Goal: Navigation & Orientation: Go to known website

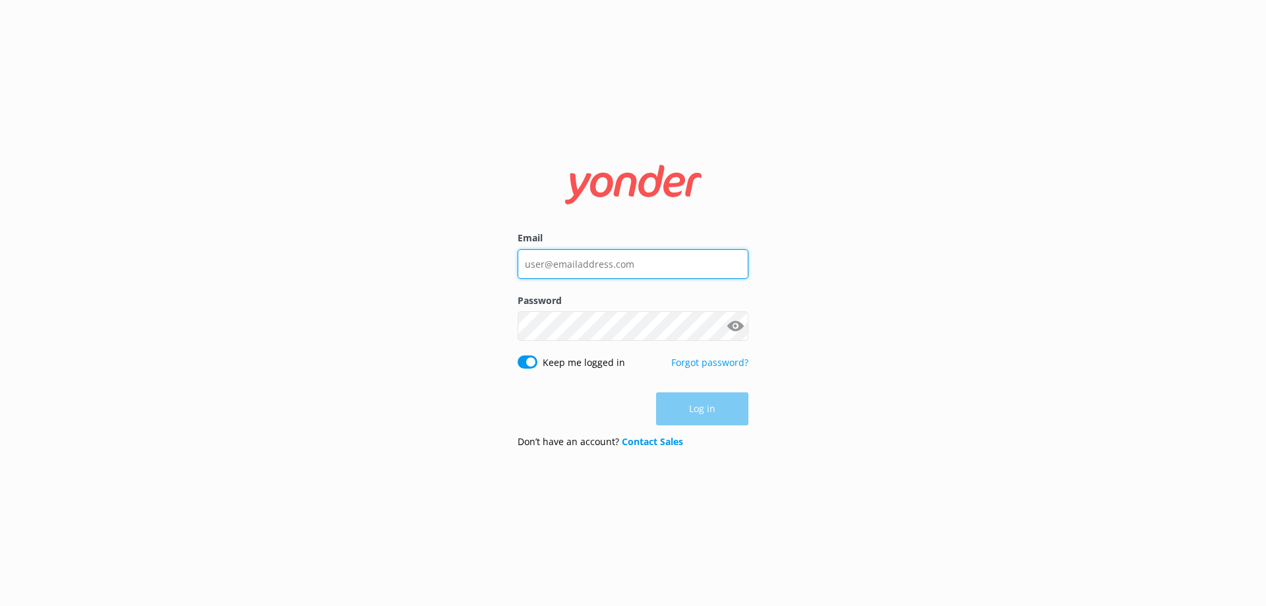
click at [557, 252] on input "Email" at bounding box center [632, 264] width 231 height 30
type input "sandifarrre@gmail.com"
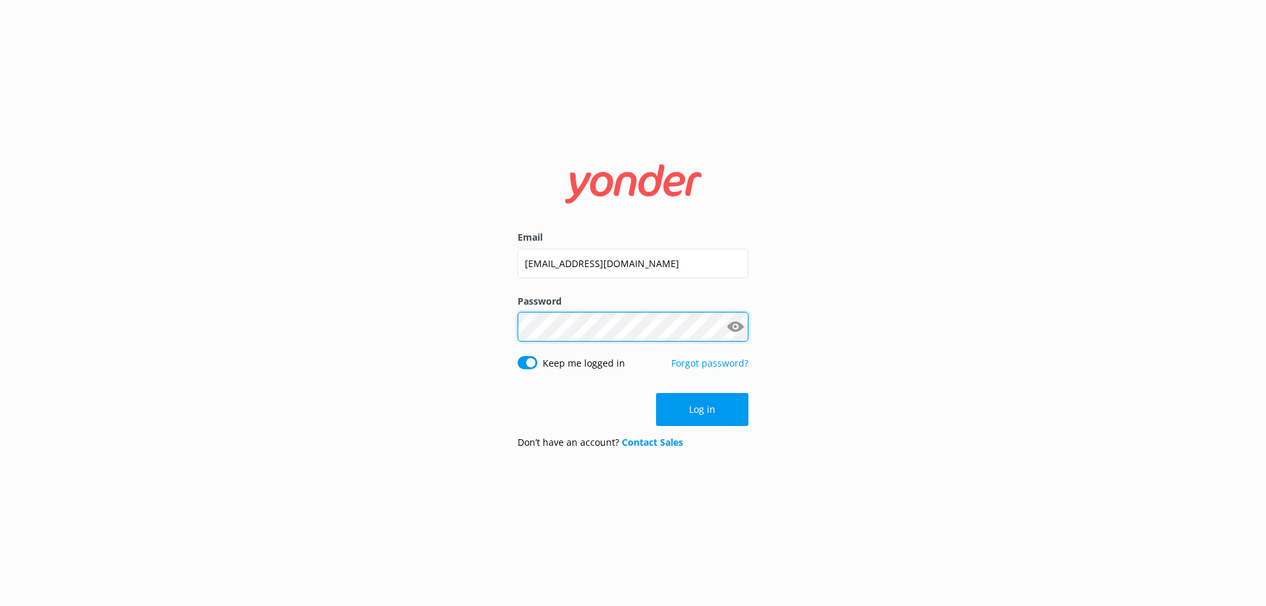
click button "Log in" at bounding box center [702, 409] width 92 height 33
